Goal: Check status: Check status

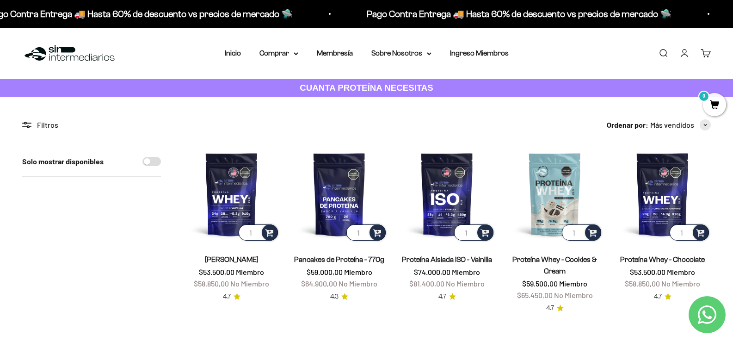
click at [707, 54] on link "Carrito 0" at bounding box center [706, 53] width 10 height 10
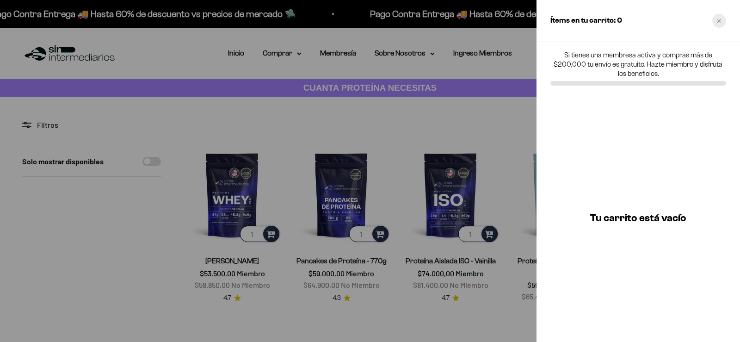
click at [719, 14] on div "Close cart" at bounding box center [720, 21] width 14 height 14
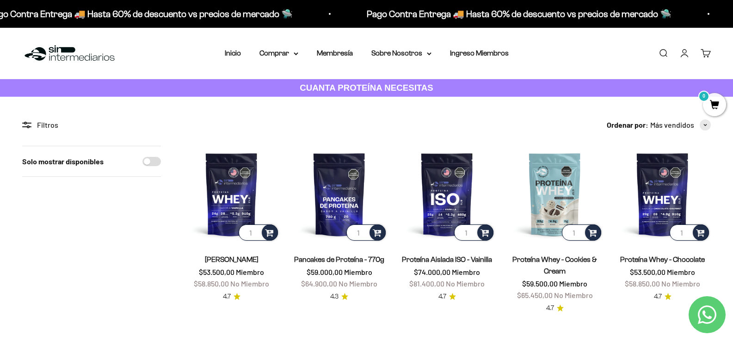
click at [683, 55] on link "Iniciar sesión" at bounding box center [685, 53] width 10 height 10
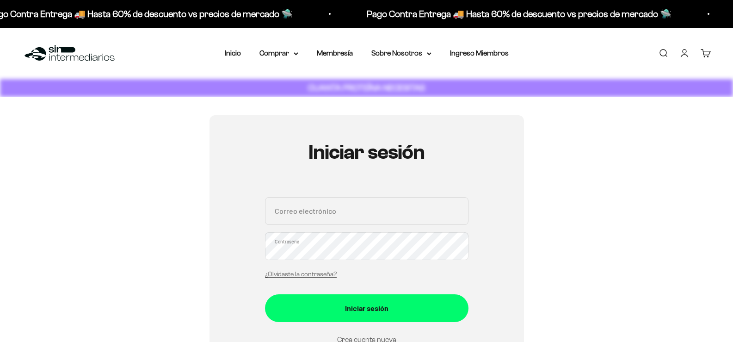
click at [425, 228] on div "Correo electrónico Contraseña ¿Olvidaste la contraseña?" at bounding box center [367, 240] width 204 height 86
click at [432, 211] on input "Correo electrónico" at bounding box center [367, 211] width 204 height 28
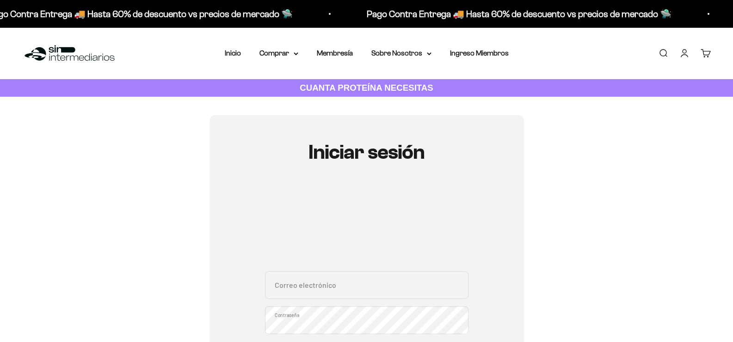
type input "[EMAIL_ADDRESS][DOMAIN_NAME]"
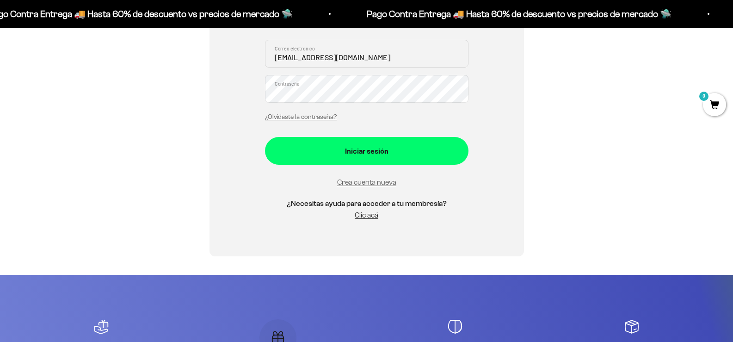
scroll to position [171, 0]
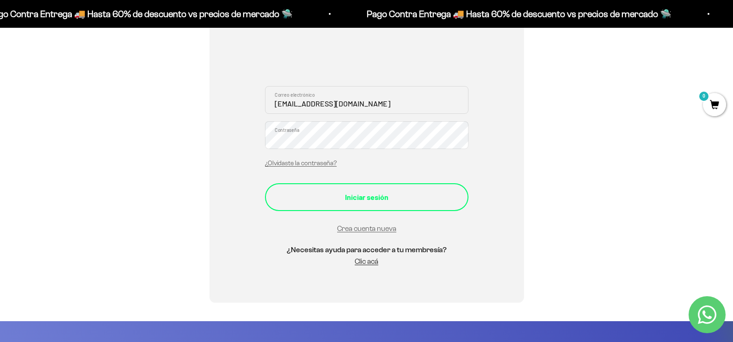
click at [370, 198] on div "Iniciar sesión" at bounding box center [367, 197] width 167 height 12
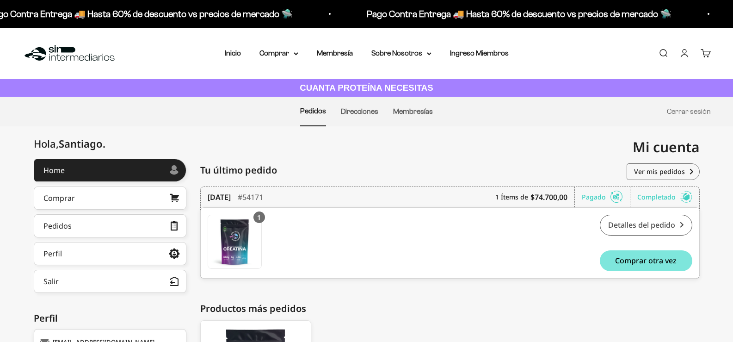
scroll to position [46, 0]
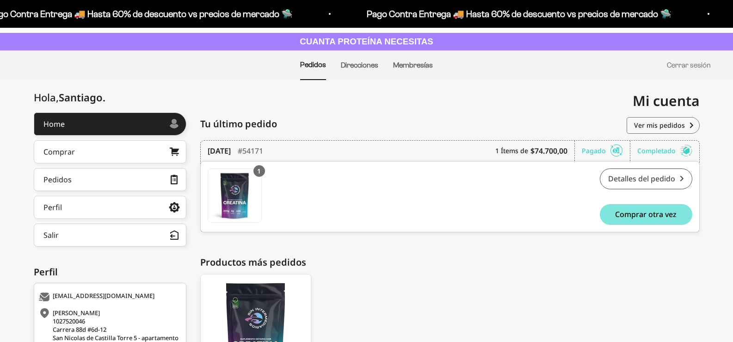
click at [657, 186] on link "Detalles del pedido" at bounding box center [646, 178] width 93 height 21
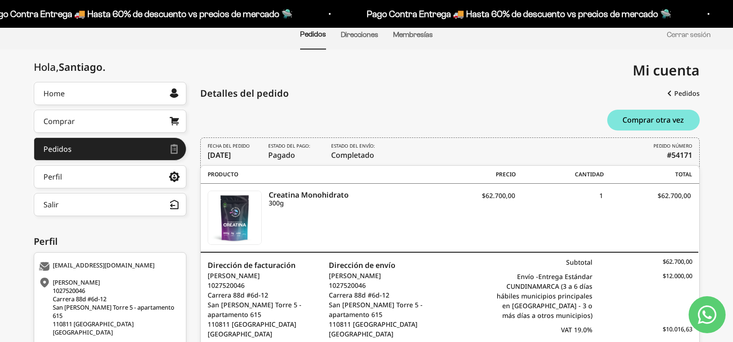
scroll to position [61, 0]
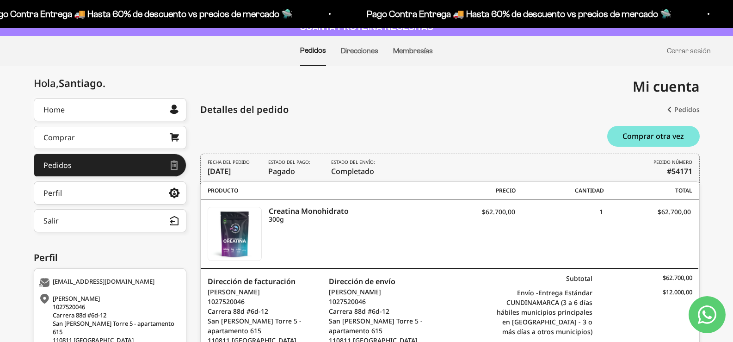
click at [683, 106] on link "Pedidos" at bounding box center [684, 109] width 32 height 17
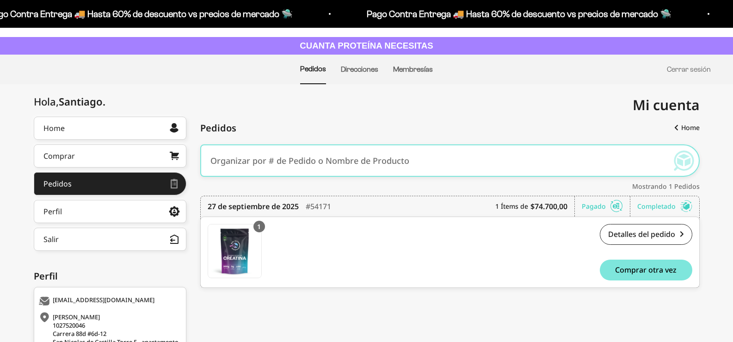
scroll to position [93, 0]
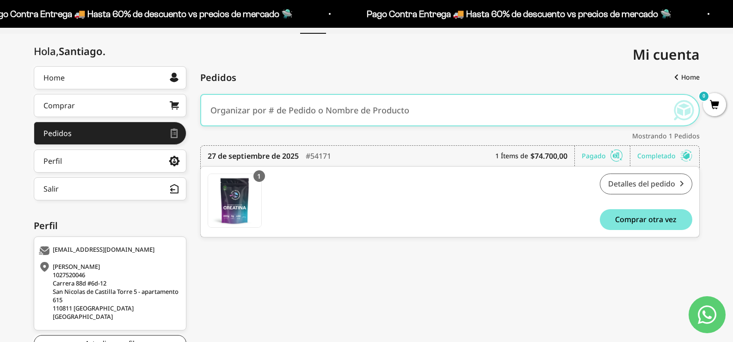
click at [652, 183] on link "Detalles del pedido" at bounding box center [646, 184] width 93 height 21
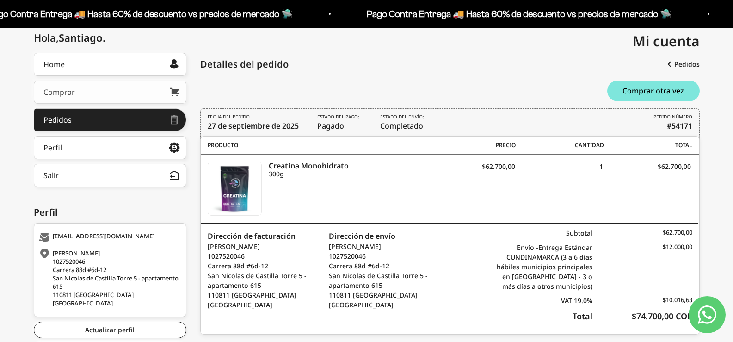
scroll to position [107, 0]
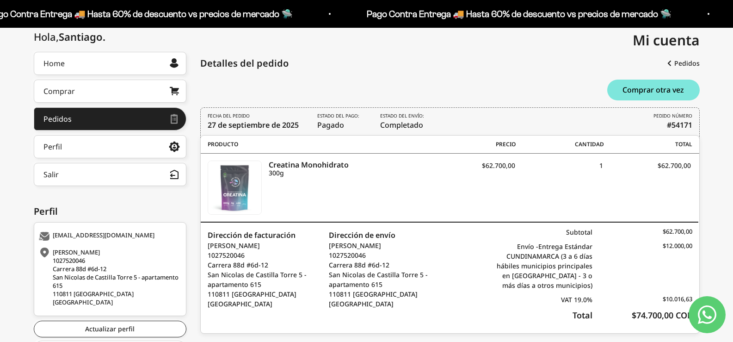
click at [218, 192] on img at bounding box center [234, 187] width 53 height 53
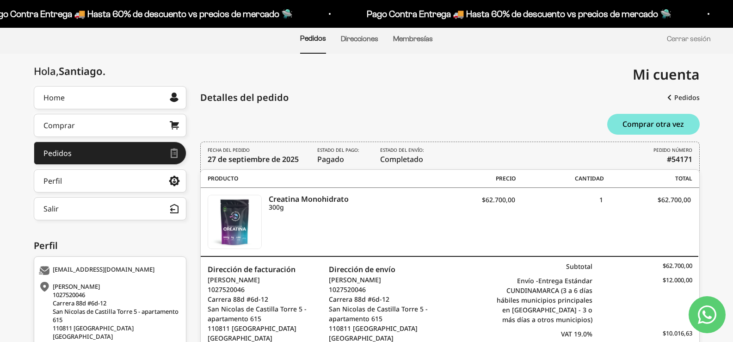
scroll to position [61, 0]
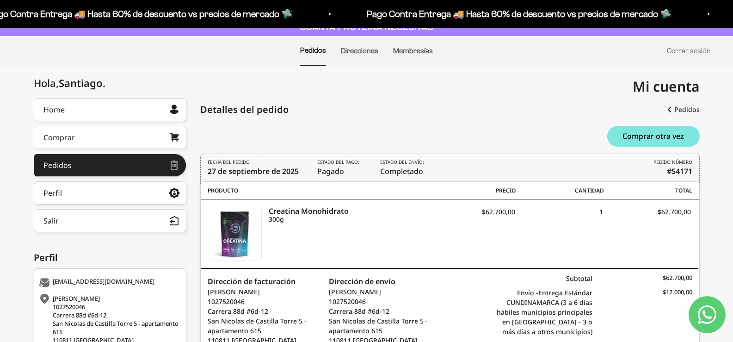
drag, startPoint x: 369, startPoint y: 174, endPoint x: 431, endPoint y: 171, distance: 62.1
click at [431, 171] on div "FECHA DEL PEDIDO 27 de septiembre de 2025 Estado del pago: Pagado Estado del en…" at bounding box center [450, 169] width 500 height 31
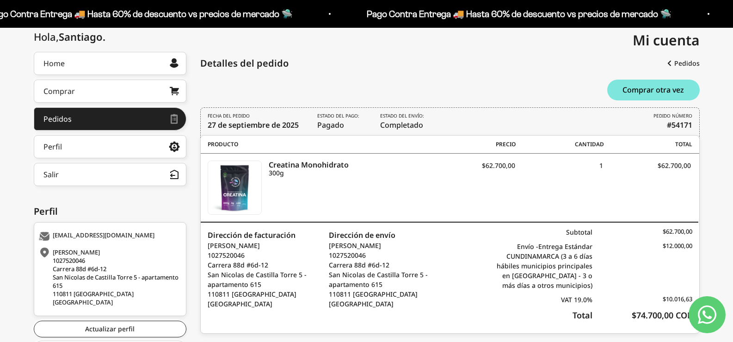
click at [278, 120] on time "27 de septiembre de 2025" at bounding box center [253, 125] width 91 height 10
click at [343, 121] on span "Estado del pago: Pagado" at bounding box center [339, 121] width 44 height 18
click at [670, 125] on b "#54171" at bounding box center [679, 124] width 25 height 11
click at [673, 150] on div "Producto SKU Precio Cantidad Total" at bounding box center [450, 145] width 499 height 18
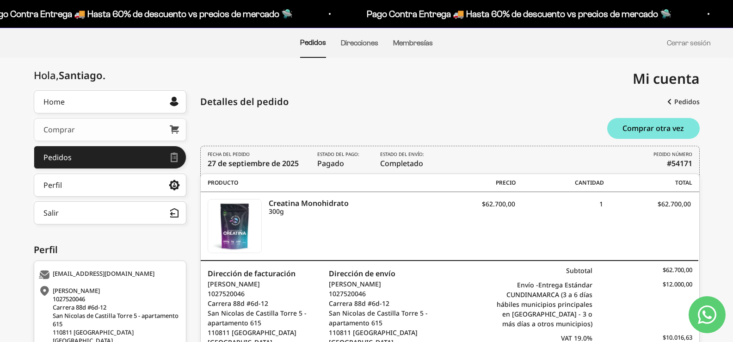
scroll to position [61, 0]
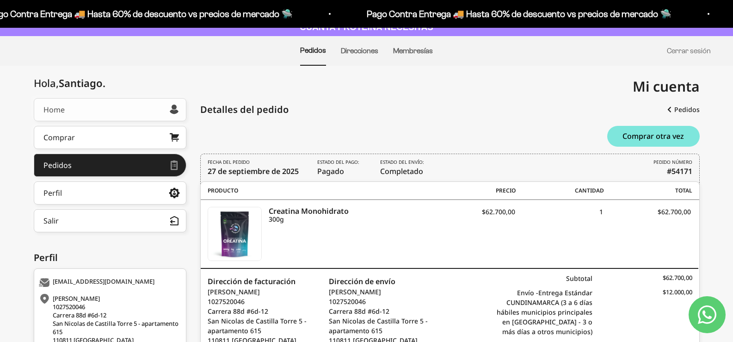
click at [117, 110] on link "Home" at bounding box center [110, 109] width 153 height 23
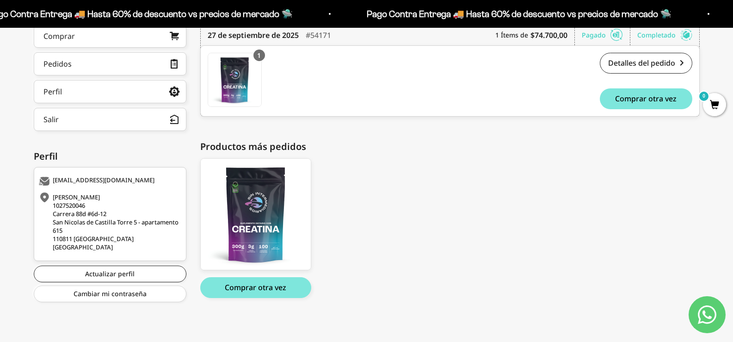
scroll to position [23, 0]
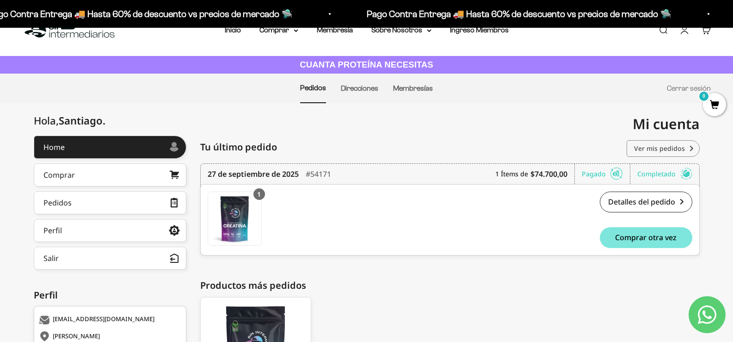
click at [680, 149] on link "Ver mis pedidos" at bounding box center [663, 148] width 73 height 17
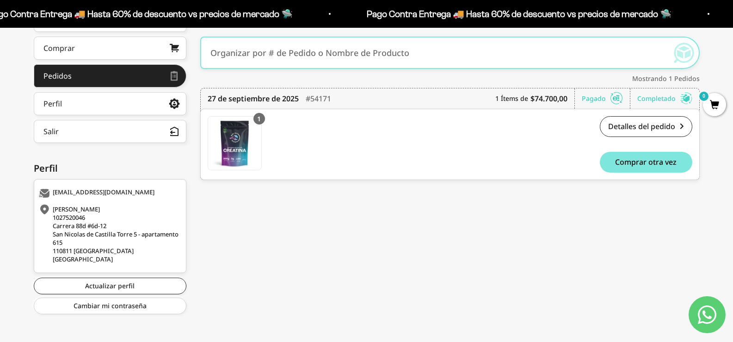
scroll to position [153, 0]
